Goal: Navigation & Orientation: Understand site structure

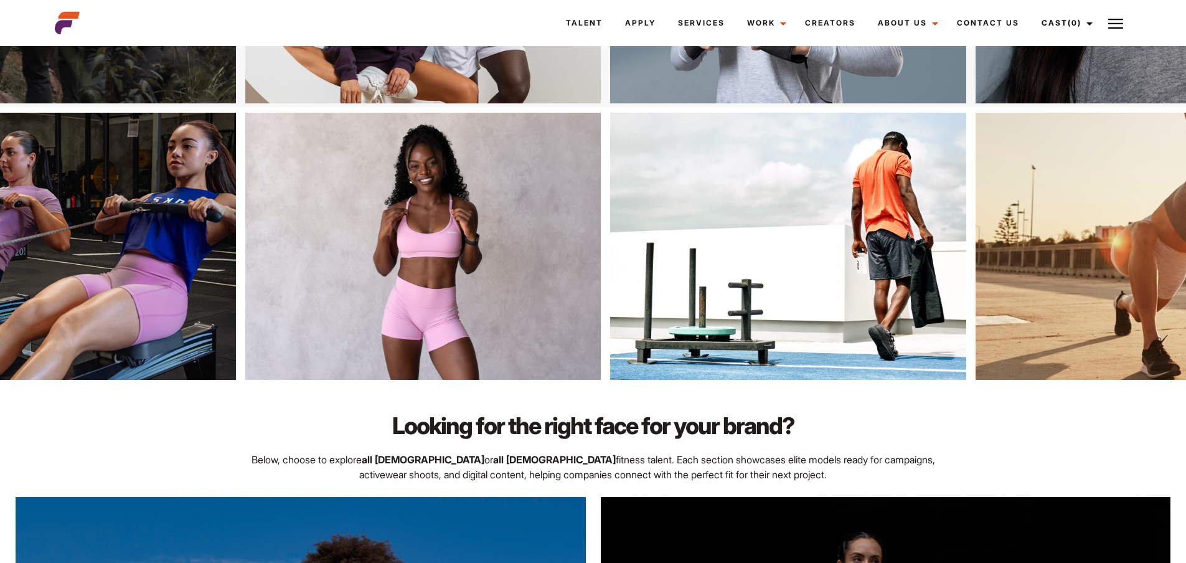
scroll to position [249, 0]
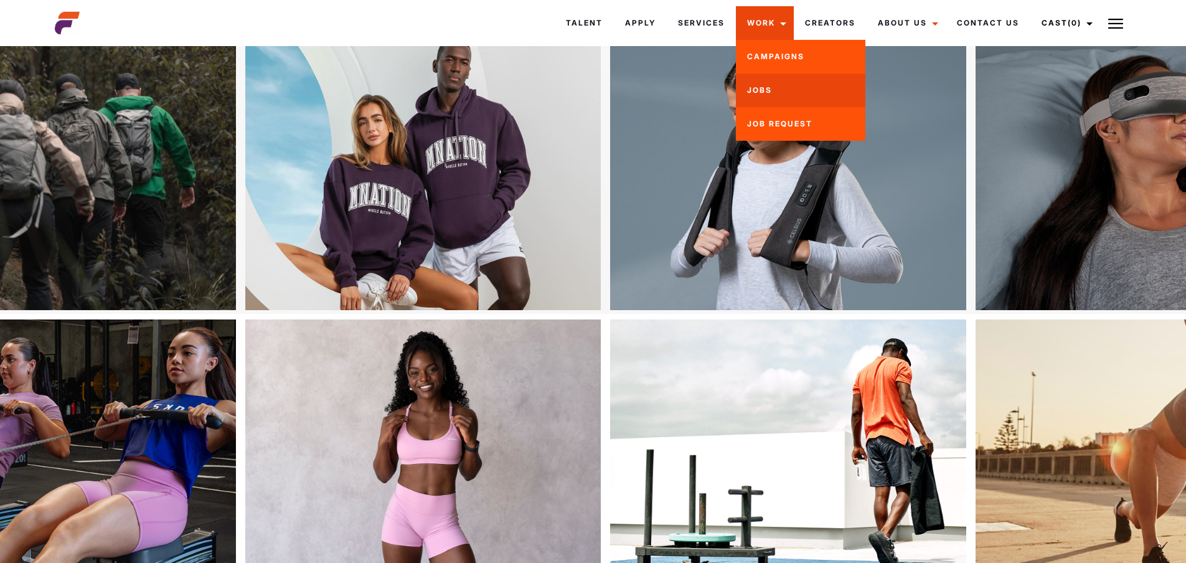
click at [759, 86] on link "Jobs" at bounding box center [801, 90] width 130 height 34
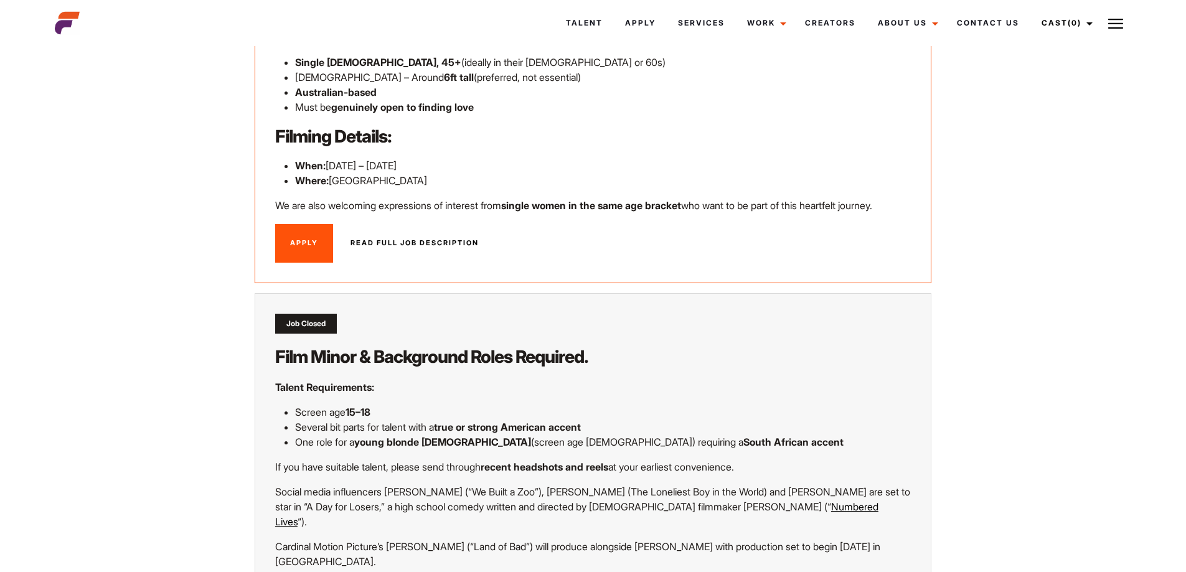
scroll to position [187, 0]
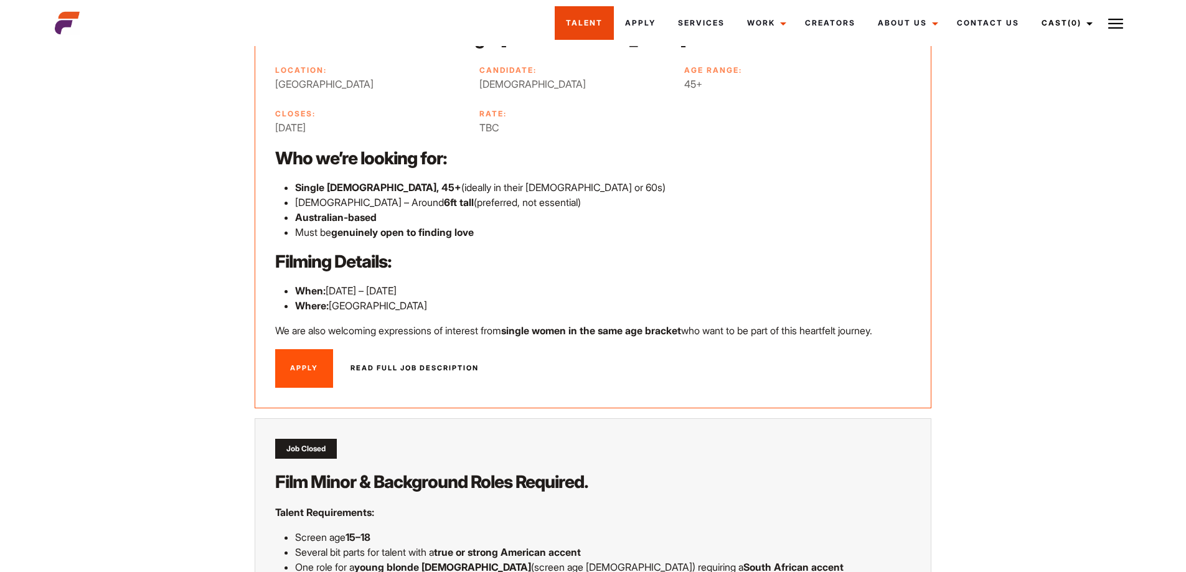
click at [584, 21] on link "Talent" at bounding box center [584, 23] width 59 height 34
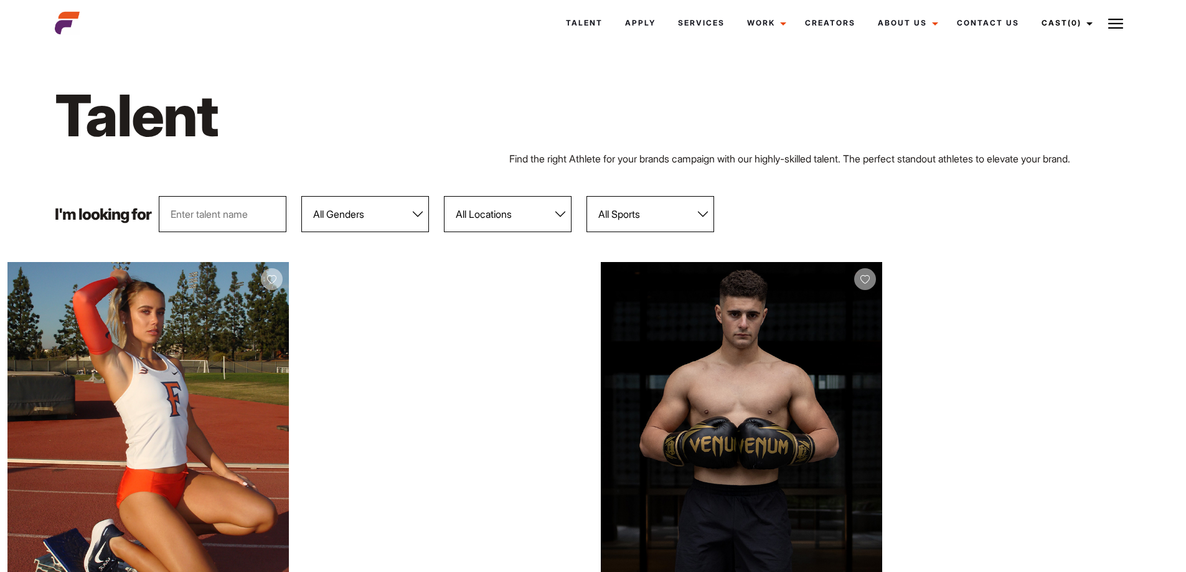
click at [419, 217] on select "All Genders Female Male" at bounding box center [365, 214] width 128 height 36
click at [711, 23] on link "Services" at bounding box center [701, 23] width 69 height 34
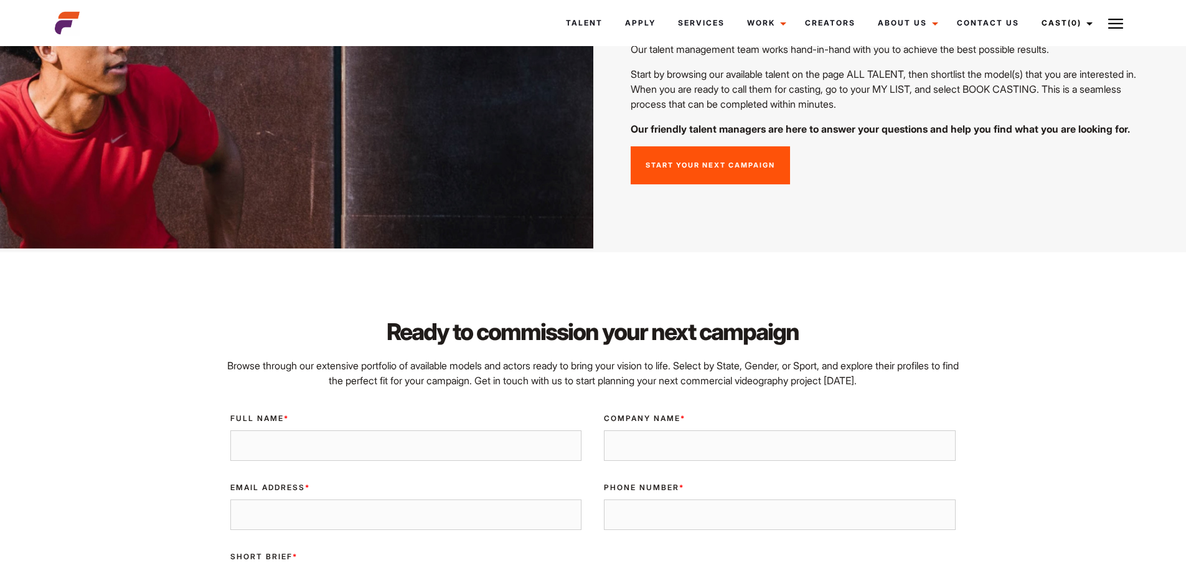
scroll to position [3176, 0]
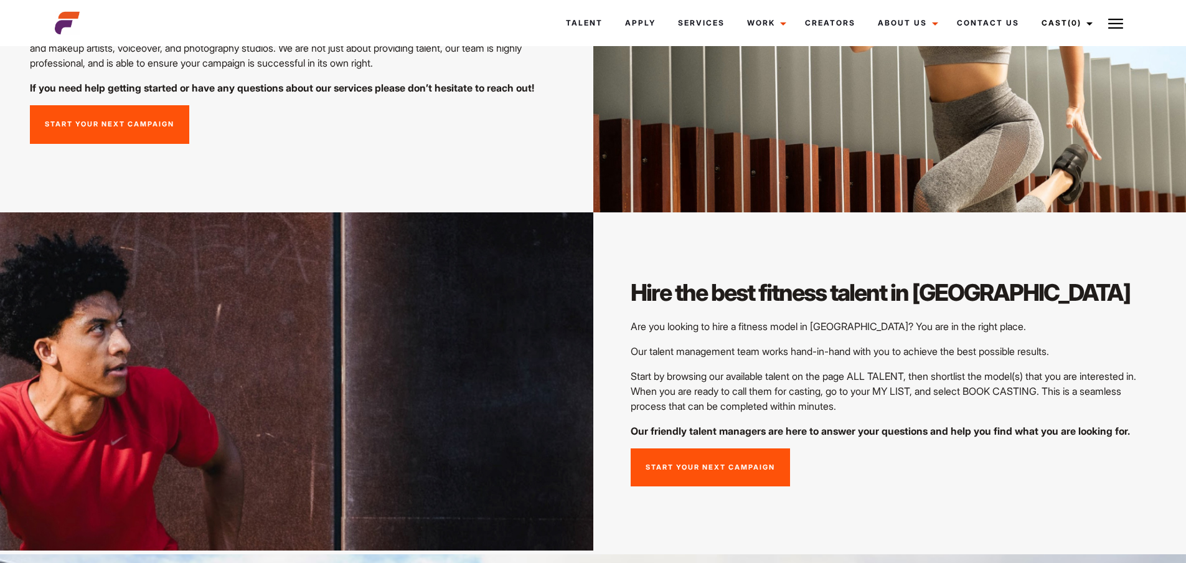
click at [1115, 24] on img at bounding box center [1116, 23] width 15 height 15
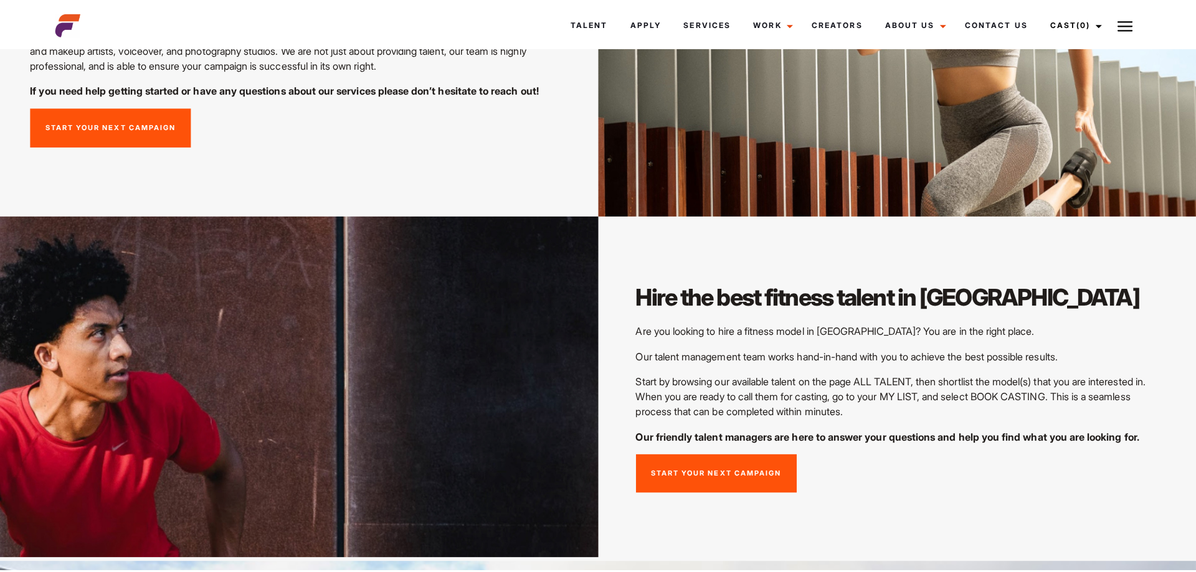
scroll to position [3184, 0]
